Goal: Check status: Check status

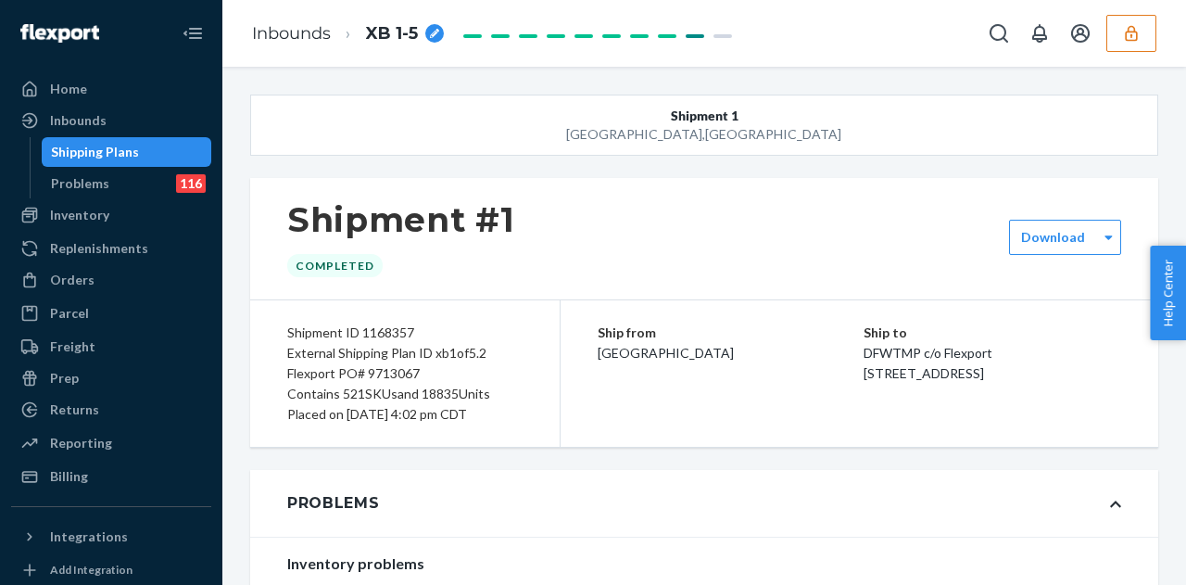
drag, startPoint x: 0, startPoint y: 0, endPoint x: 161, endPoint y: 158, distance: 226.0
click at [161, 167] on div "Shipping Plans Problems 116" at bounding box center [121, 167] width 183 height 61
click at [161, 158] on div "Shipping Plans" at bounding box center [127, 152] width 167 height 26
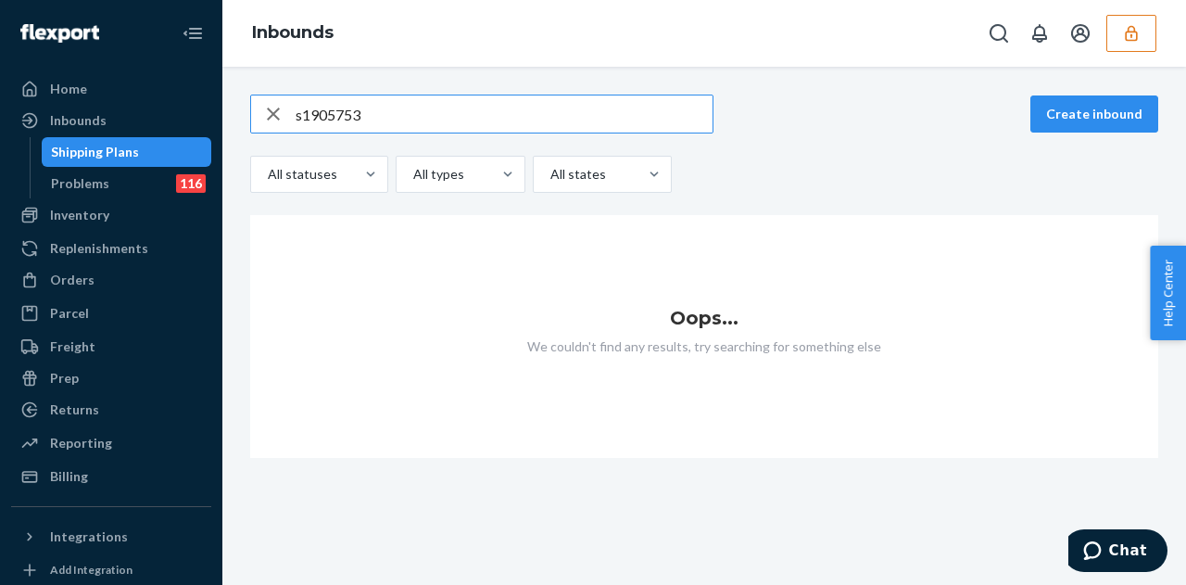
click at [298, 118] on input "s1905753" at bounding box center [504, 113] width 417 height 37
type input "1905753"
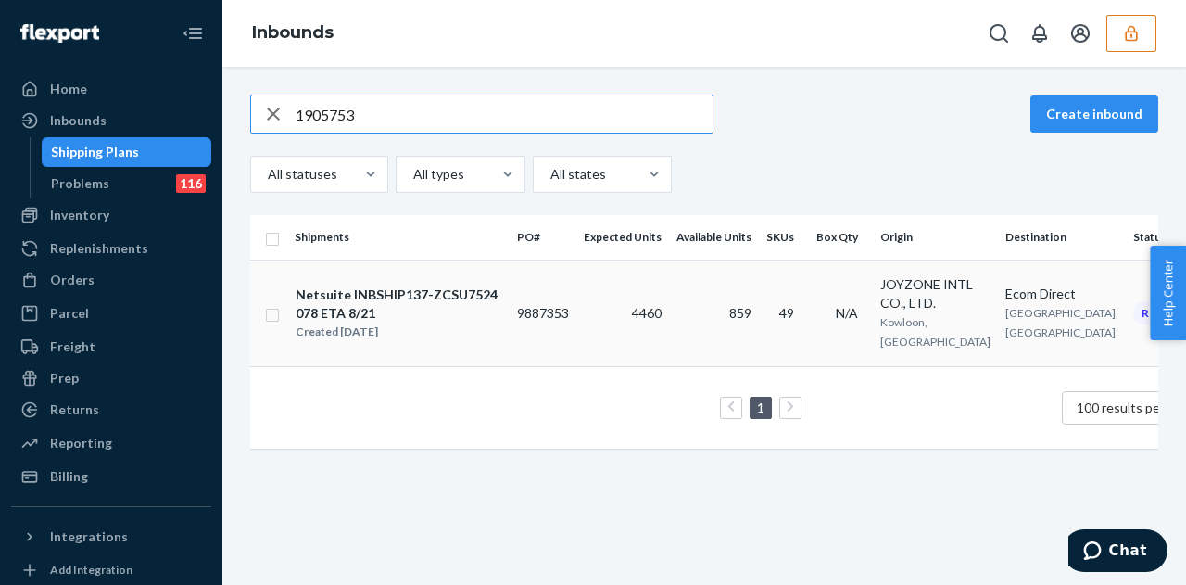
click at [495, 341] on td "Netsuite INBSHIP137-ZCSU7524078 ETA 8/21 Created [DATE]" at bounding box center [398, 312] width 222 height 107
